Goal: Check status: Check status

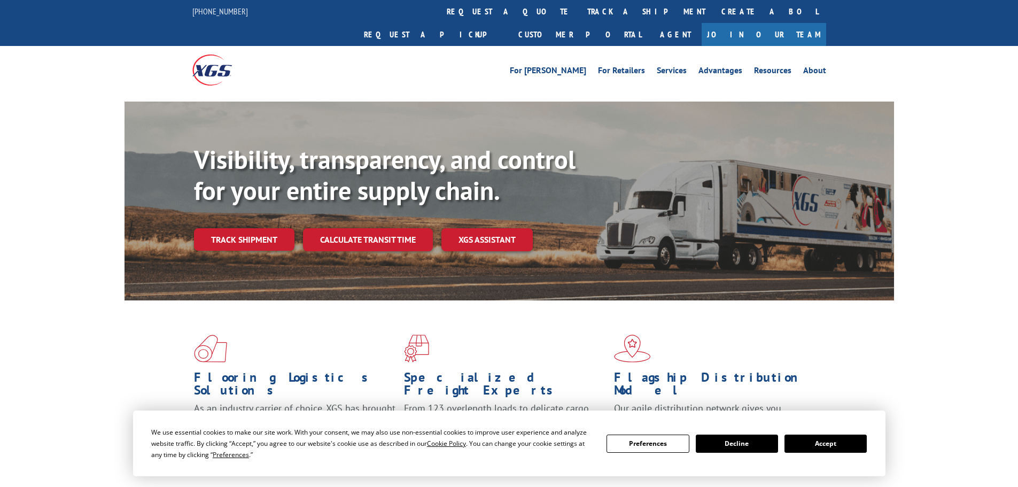
drag, startPoint x: 352, startPoint y: 214, endPoint x: 358, endPoint y: 214, distance: 5.9
click at [354, 228] on link "Calculate transit time" at bounding box center [368, 239] width 130 height 23
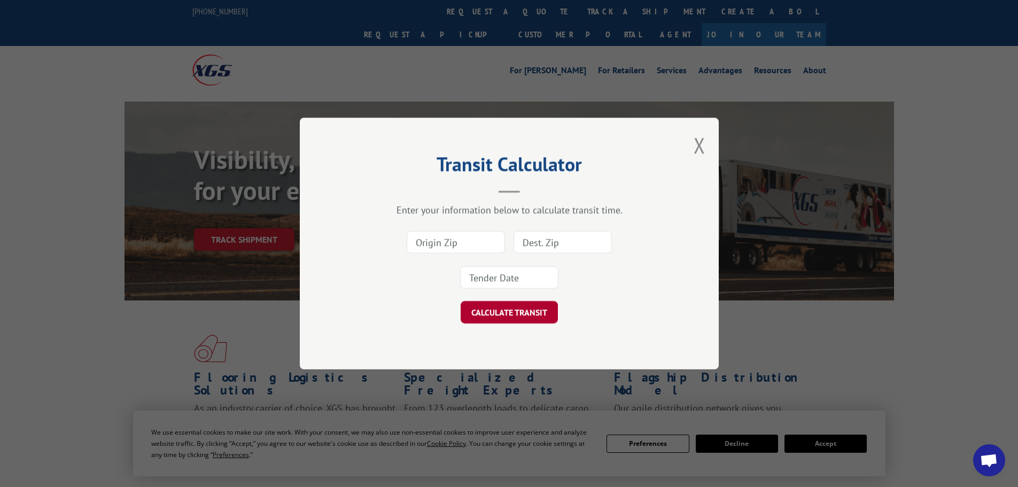
click at [513, 316] on button "CALCULATE TRANSIT" at bounding box center [508, 312] width 97 height 22
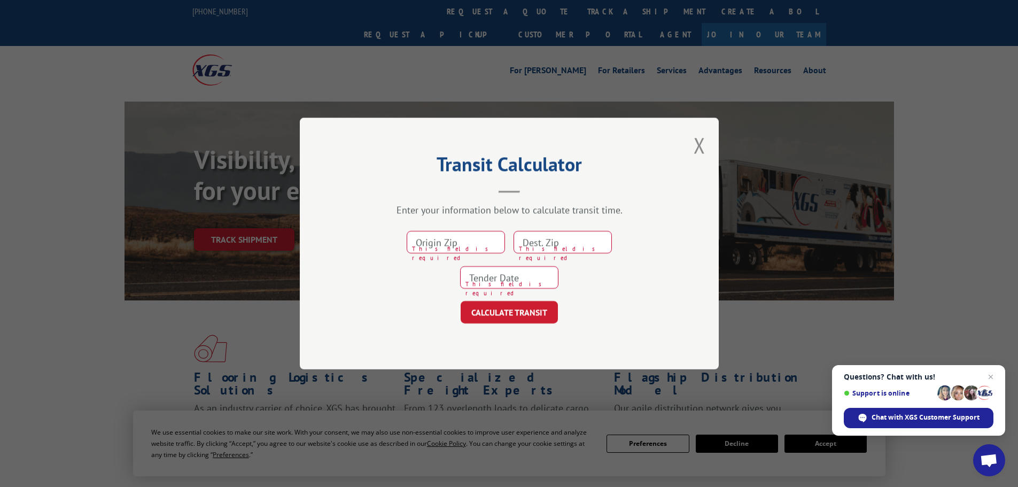
drag, startPoint x: 663, startPoint y: 166, endPoint x: 675, endPoint y: 156, distance: 15.2
click at [663, 165] on h2 "Transit Calculator" at bounding box center [509, 167] width 312 height 20
click at [700, 143] on button "Close modal" at bounding box center [699, 145] width 12 height 28
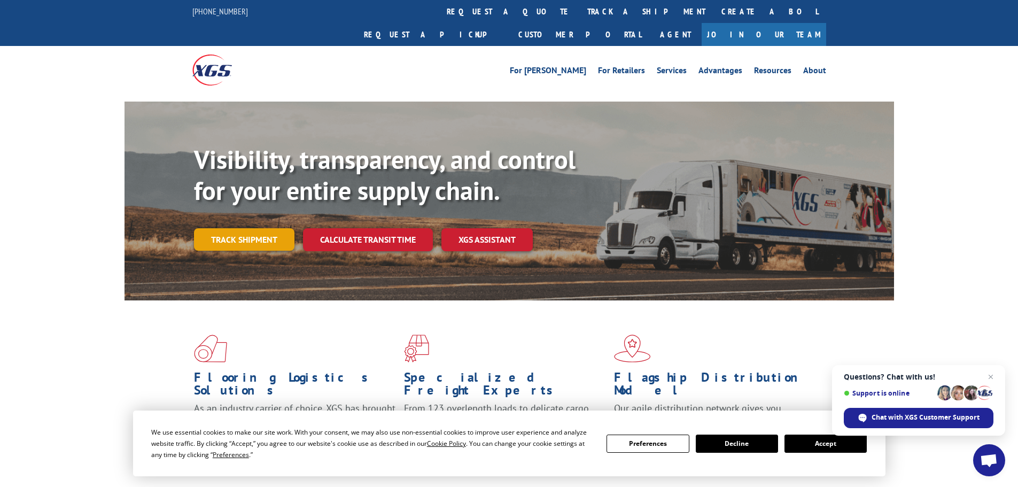
click at [245, 228] on link "Track shipment" at bounding box center [244, 239] width 100 height 22
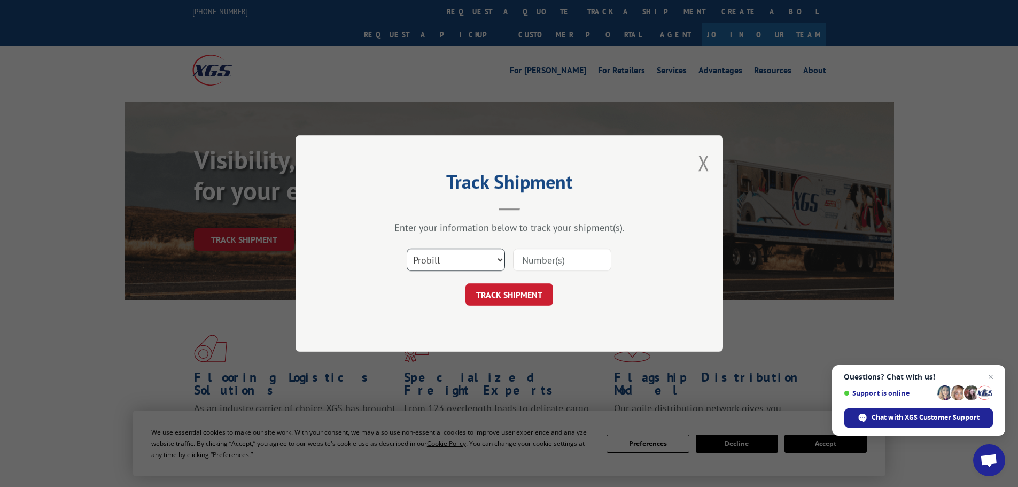
click at [453, 260] on select "Select category... Probill BOL PO" at bounding box center [455, 259] width 98 height 22
select select "po"
click at [406, 248] on select "Select category... Probill BOL PO" at bounding box center [455, 259] width 98 height 22
click at [527, 256] on input at bounding box center [562, 259] width 98 height 22
paste input "22533159"
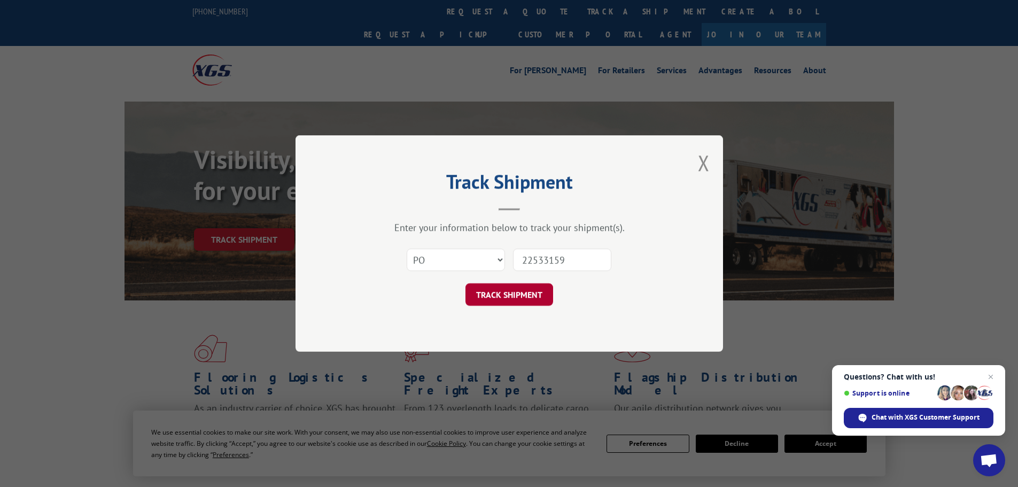
type input "22533159"
click at [517, 294] on button "TRACK SHIPMENT" at bounding box center [509, 294] width 88 height 22
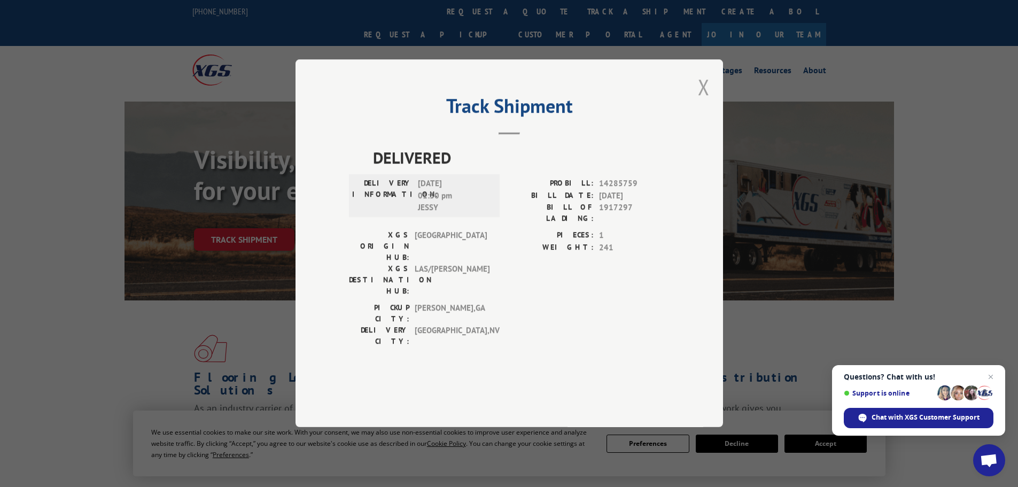
click at [705, 101] on button "Close modal" at bounding box center [704, 87] width 12 height 28
